Goal: Navigation & Orientation: Go to known website

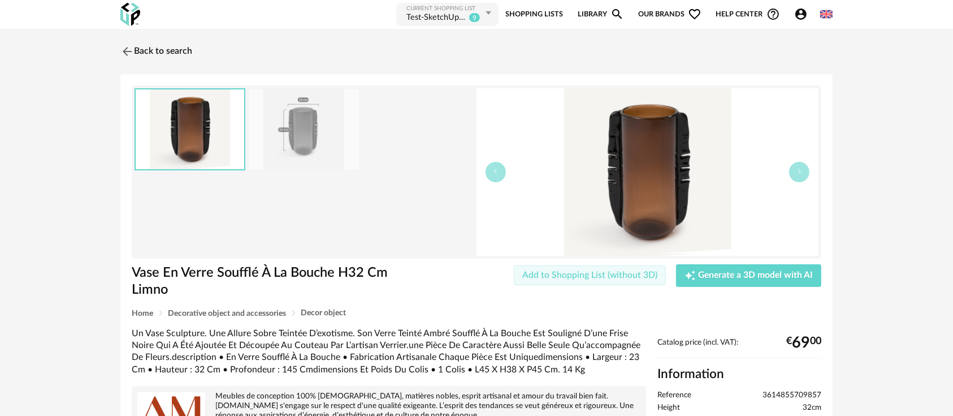
scroll to position [125, 0]
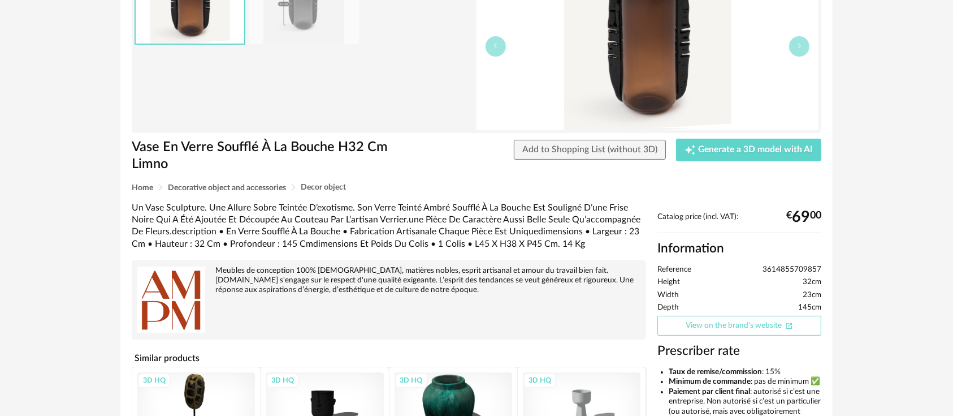
click at [727, 322] on link "View on the brand's website Open In New icon" at bounding box center [739, 325] width 164 height 20
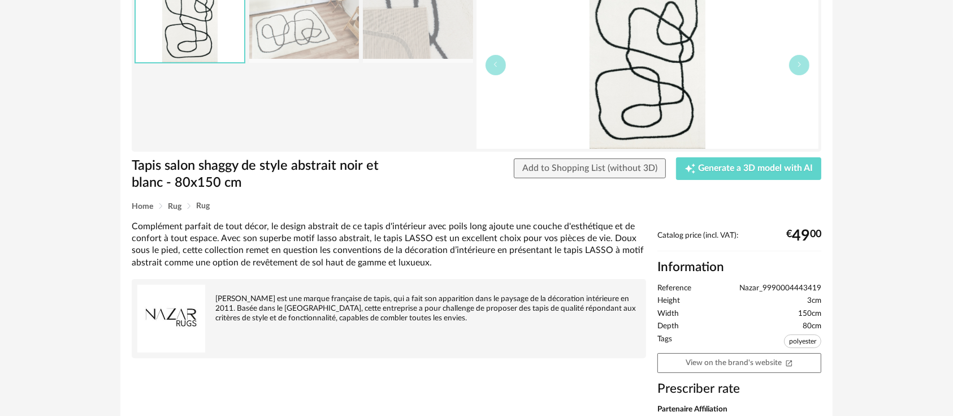
scroll to position [125, 0]
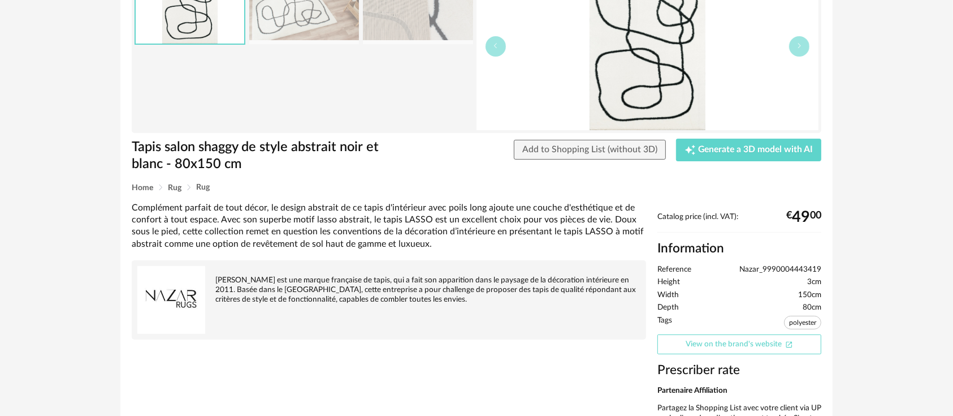
click at [709, 341] on link "View on the brand's website Open In New icon" at bounding box center [739, 344] width 164 height 20
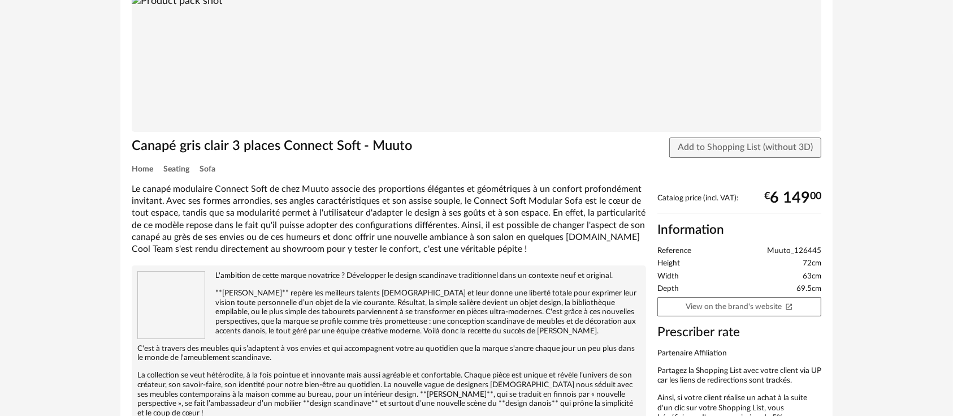
scroll to position [125, 0]
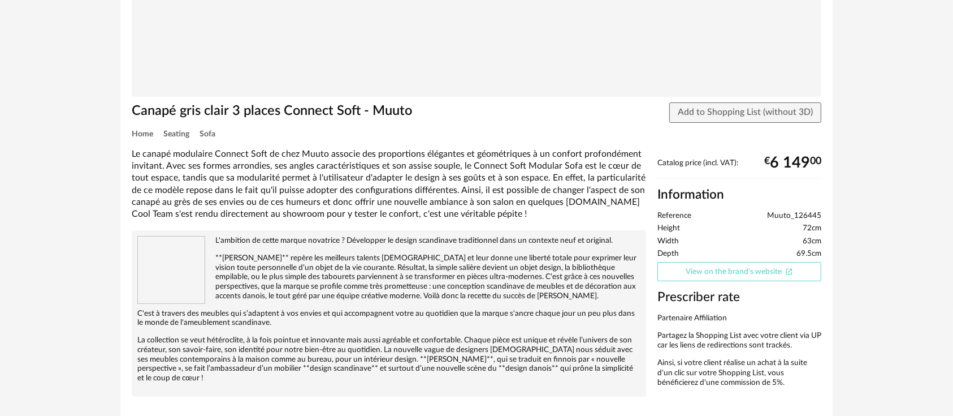
click at [698, 280] on link "View on the brand's website Open In New icon" at bounding box center [739, 272] width 164 height 20
